Goal: Task Accomplishment & Management: Use online tool/utility

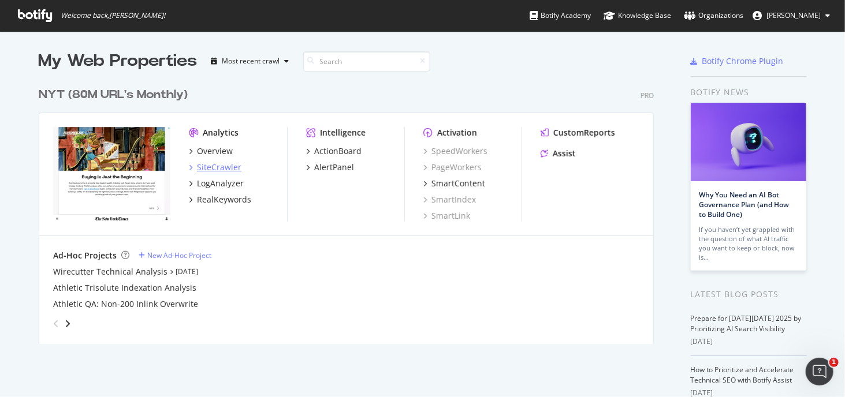
click at [230, 165] on div "SiteCrawler" at bounding box center [219, 168] width 44 height 12
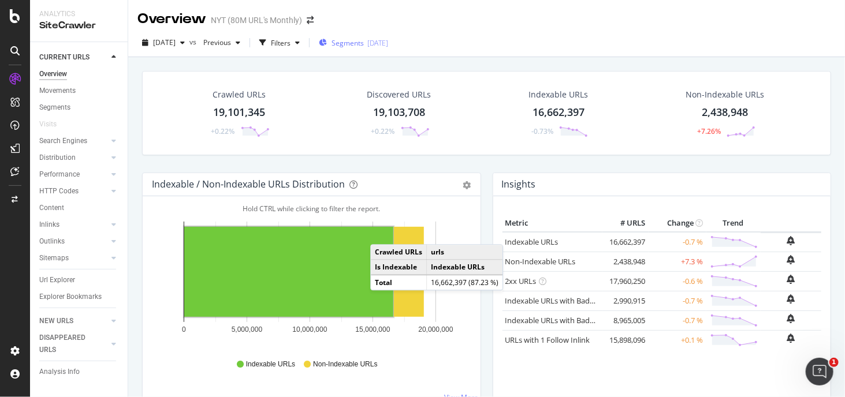
click at [381, 49] on div "Segments [DATE]" at bounding box center [353, 42] width 69 height 17
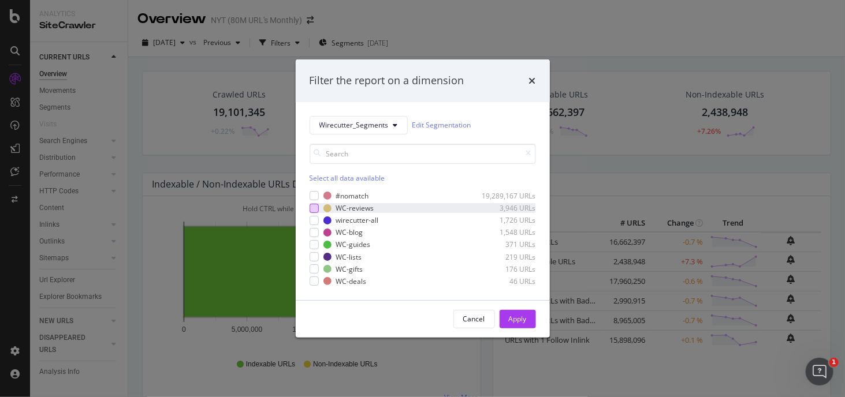
click at [311, 211] on div "modal" at bounding box center [314, 208] width 9 height 9
click at [314, 218] on div "modal" at bounding box center [314, 220] width 9 height 9
click at [312, 227] on div "#nomatch 19,289,167 URLs WC-reviews 3,946 URLs wirecutter-all 1,726 URLs WC-blo…" at bounding box center [423, 238] width 226 height 95
click at [312, 229] on div "modal" at bounding box center [314, 232] width 9 height 9
click at [312, 237] on div "#nomatch 19,289,167 URLs WC-reviews 3,946 URLs wirecutter-all 1,726 URLs WC-blo…" at bounding box center [423, 238] width 226 height 95
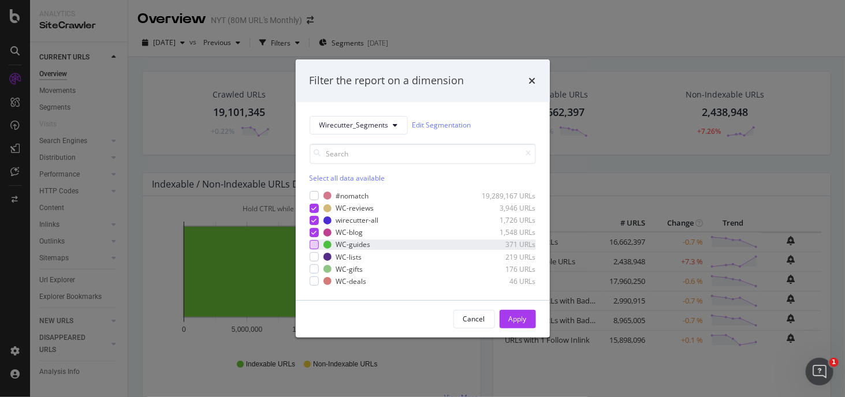
click at [312, 241] on div "modal" at bounding box center [314, 244] width 9 height 9
click at [312, 257] on div "modal" at bounding box center [314, 256] width 9 height 9
drag, startPoint x: 313, startPoint y: 266, endPoint x: 315, endPoint y: 272, distance: 6.0
click at [314, 266] on div "modal" at bounding box center [314, 269] width 9 height 9
click at [315, 279] on div "modal" at bounding box center [314, 281] width 9 height 9
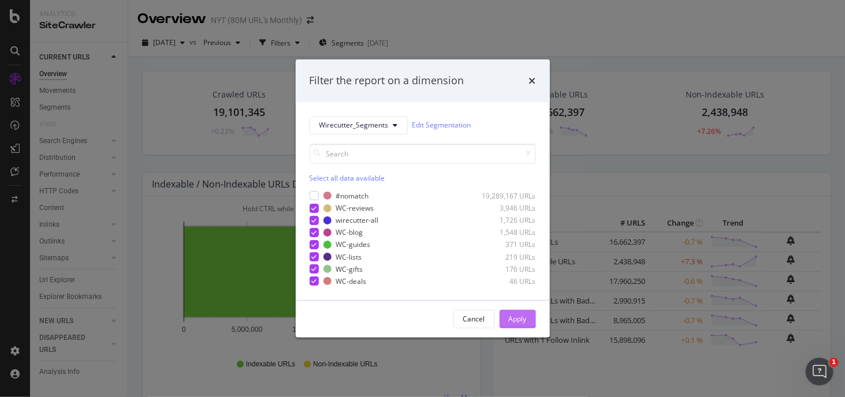
click at [511, 318] on div "Apply" at bounding box center [518, 319] width 18 height 10
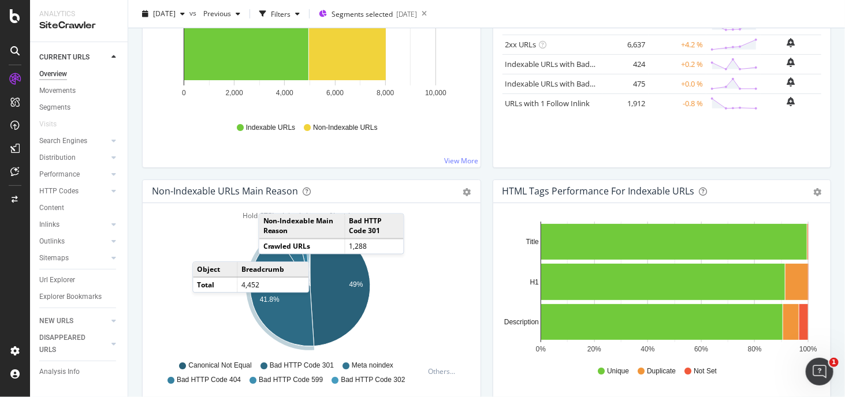
scroll to position [235, 0]
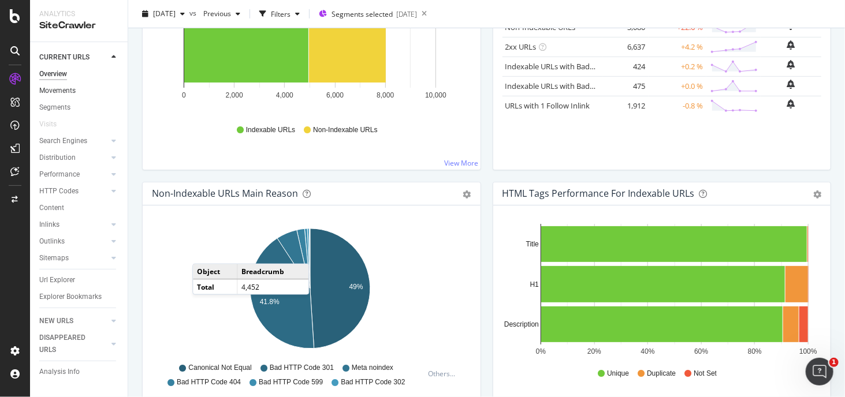
click at [83, 92] on link "Movements" at bounding box center [79, 91] width 80 height 12
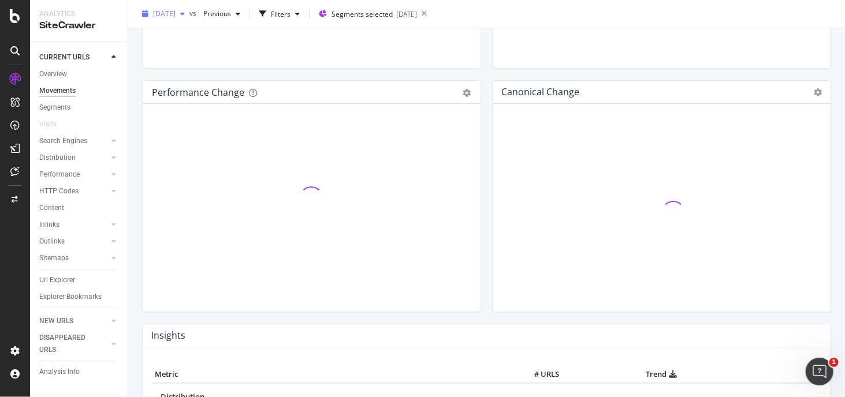
click at [189, 7] on div "[DATE]" at bounding box center [163, 13] width 52 height 17
